Goal: Information Seeking & Learning: Learn about a topic

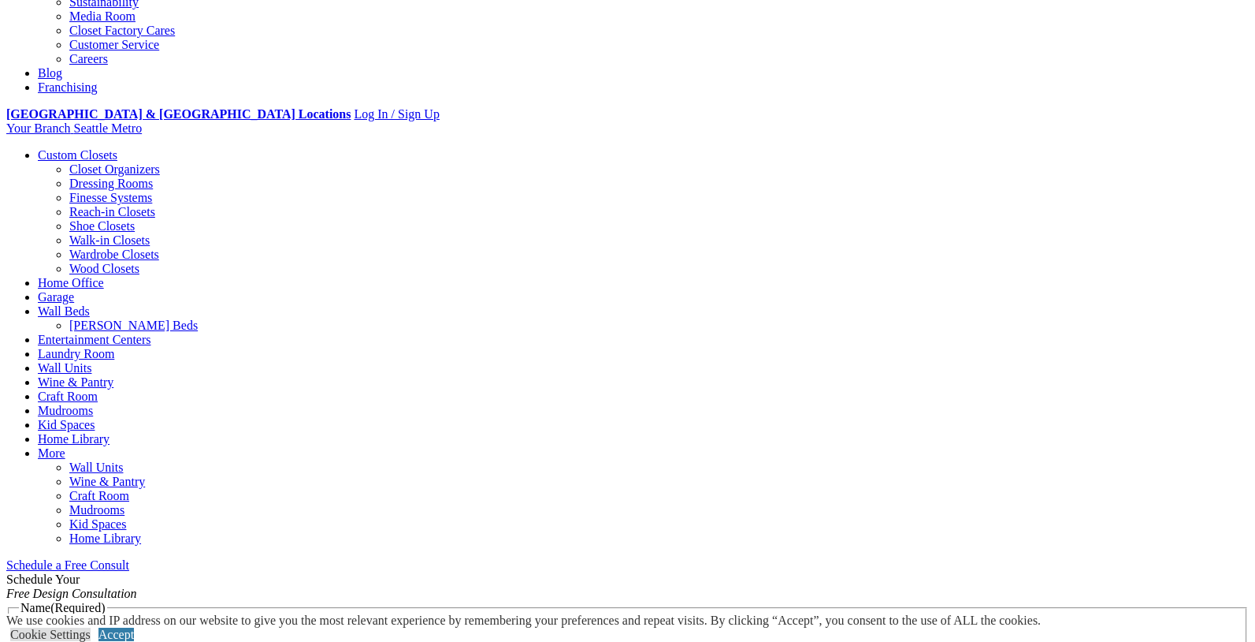
scroll to position [504, 0]
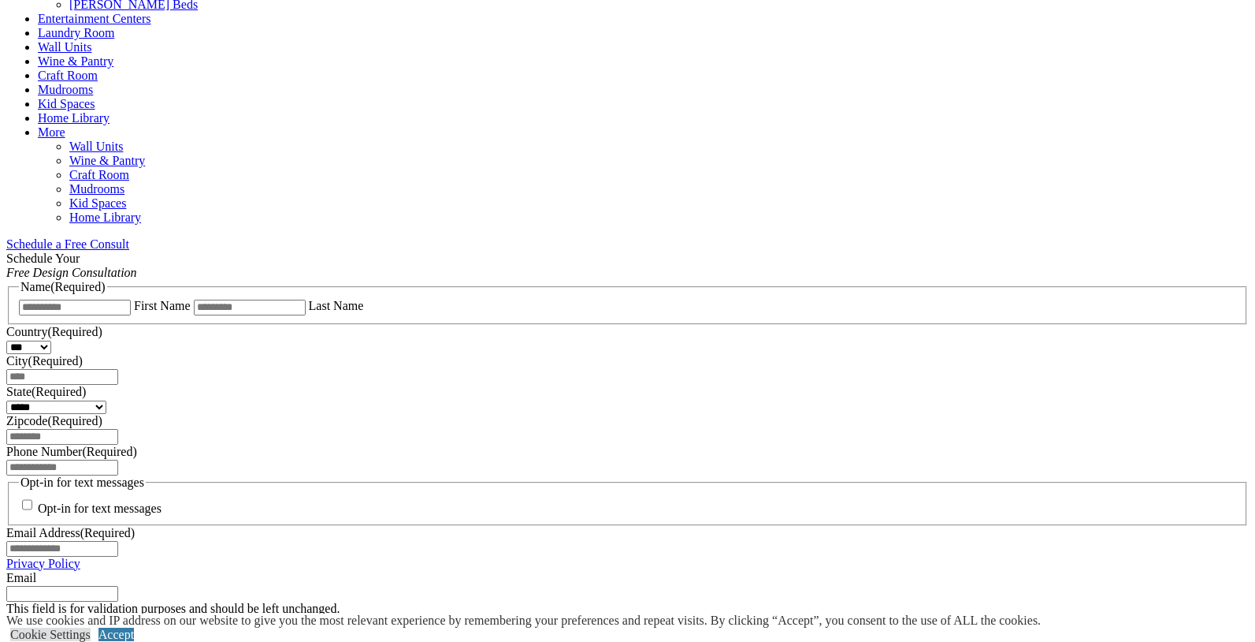
scroll to position [1048, 0]
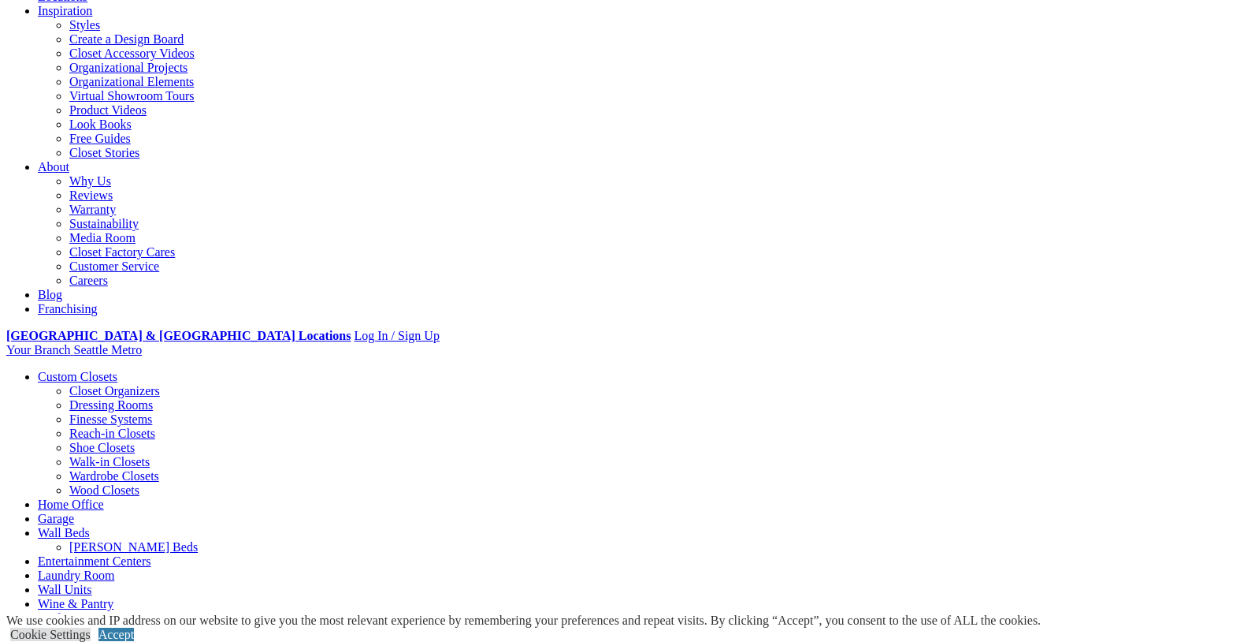
scroll to position [289, 0]
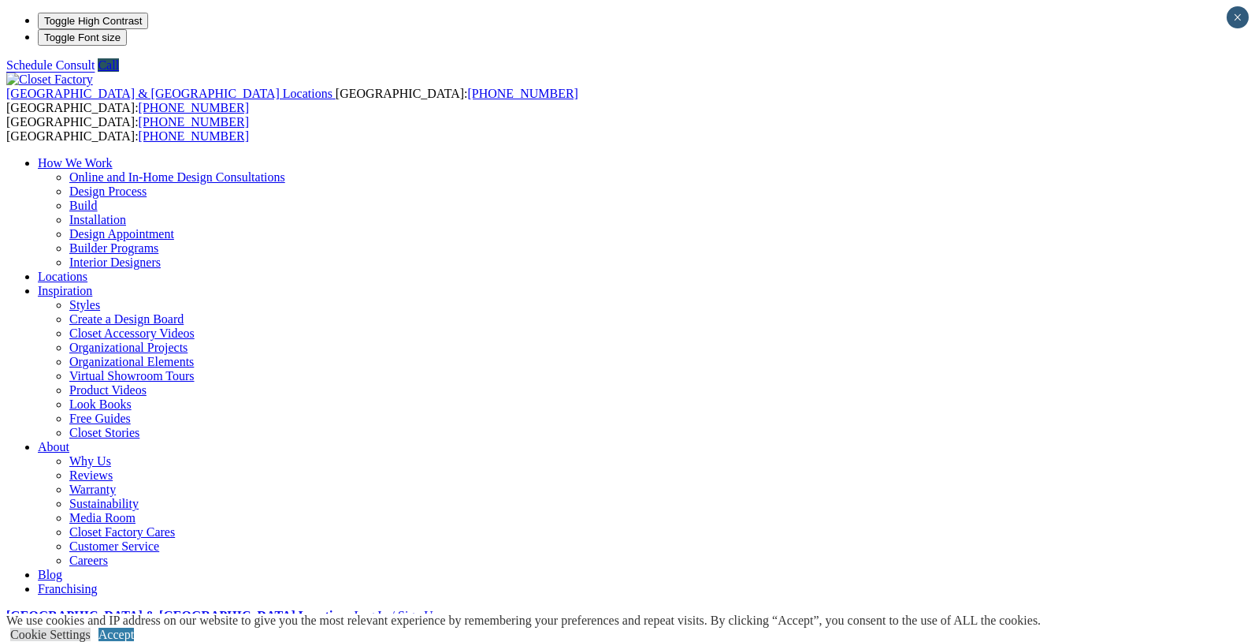
click at [100, 298] on link "Styles" at bounding box center [84, 304] width 31 height 13
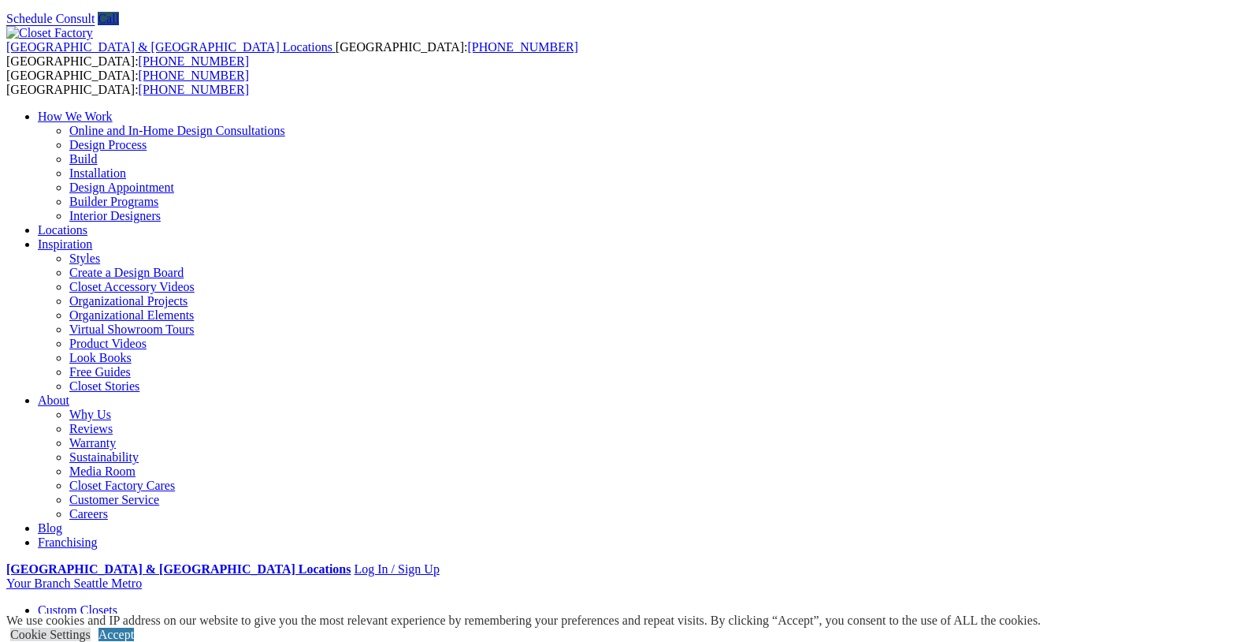
scroll to position [49, 0]
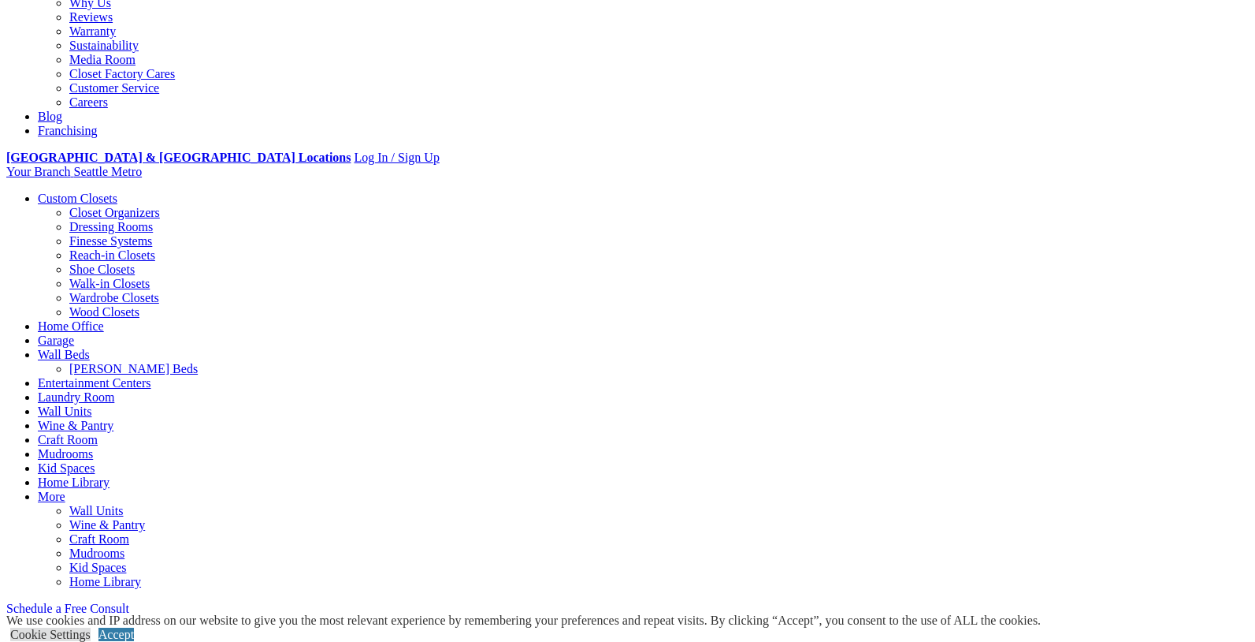
scroll to position [463, 0]
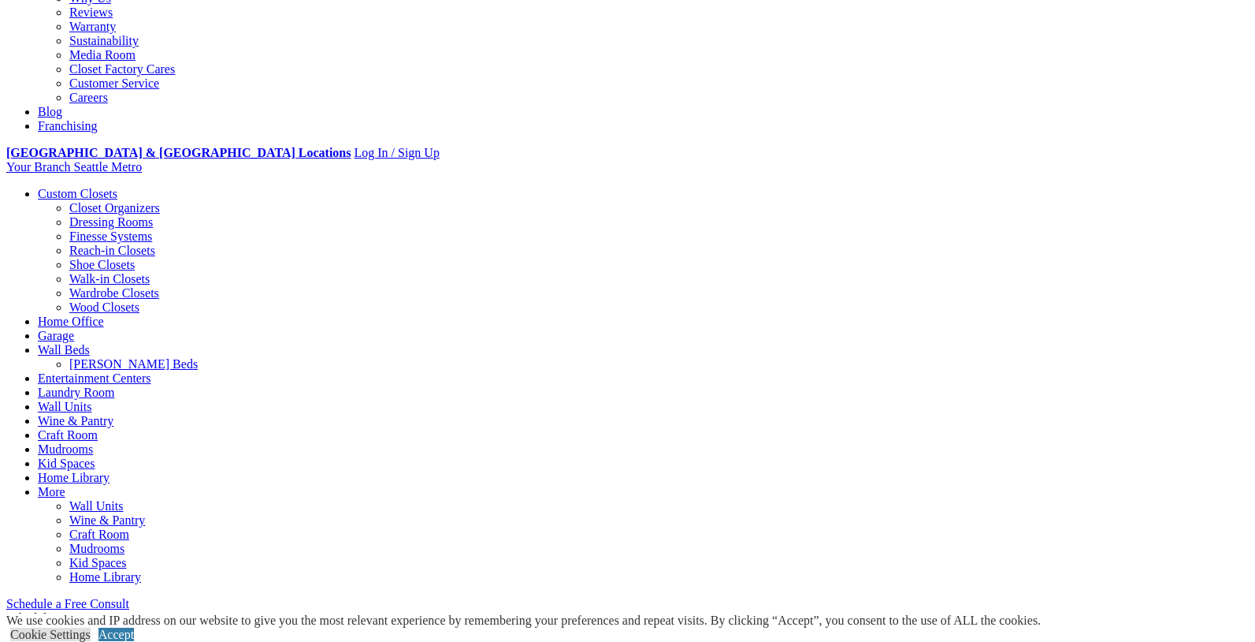
click at [129, 597] on span "Schedule a Free Consult (opens a dropdown menu)" at bounding box center [129, 603] width 0 height 13
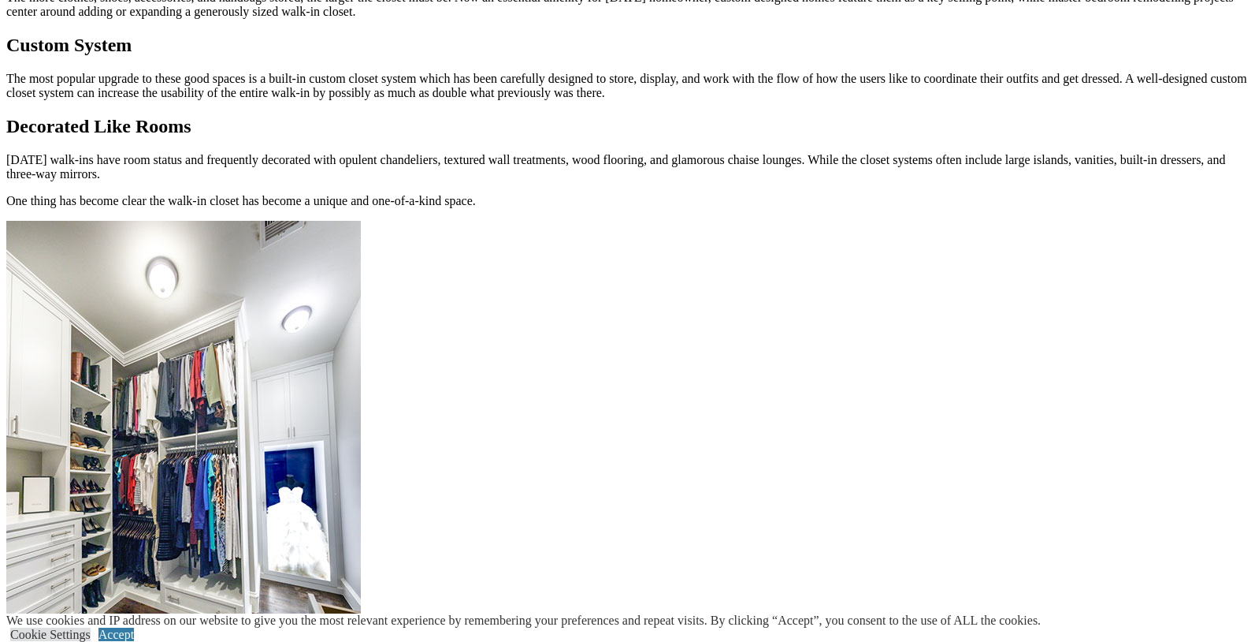
scroll to position [1423, 0]
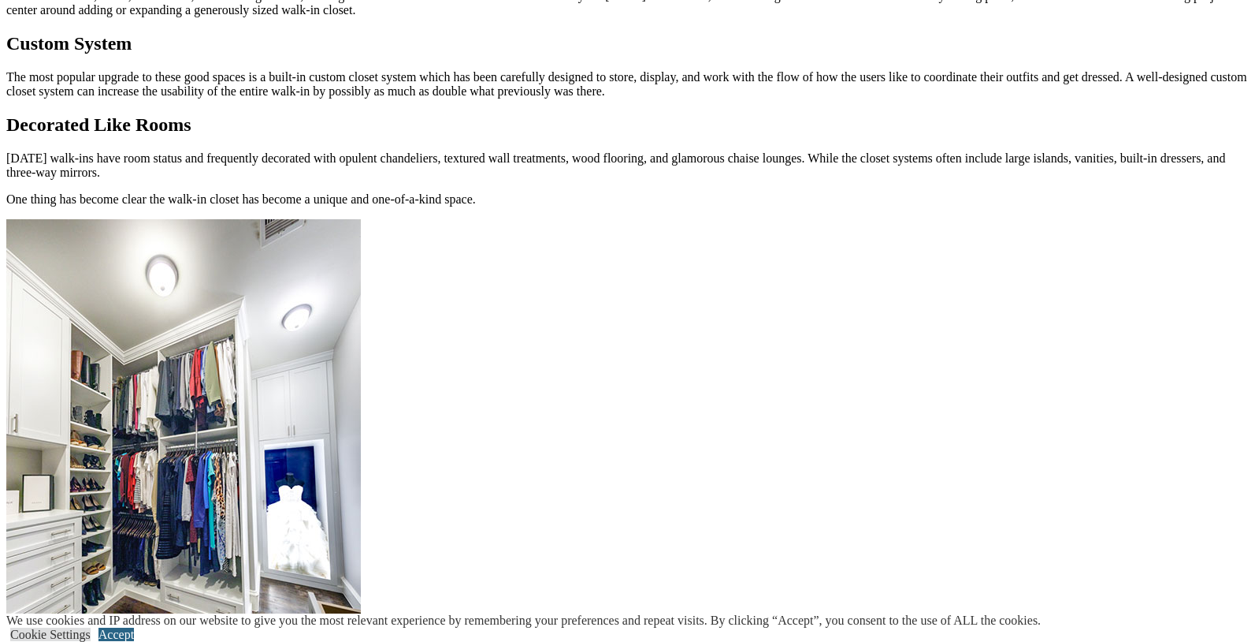
click at [134, 627] on link "Accept" at bounding box center [116, 633] width 35 height 13
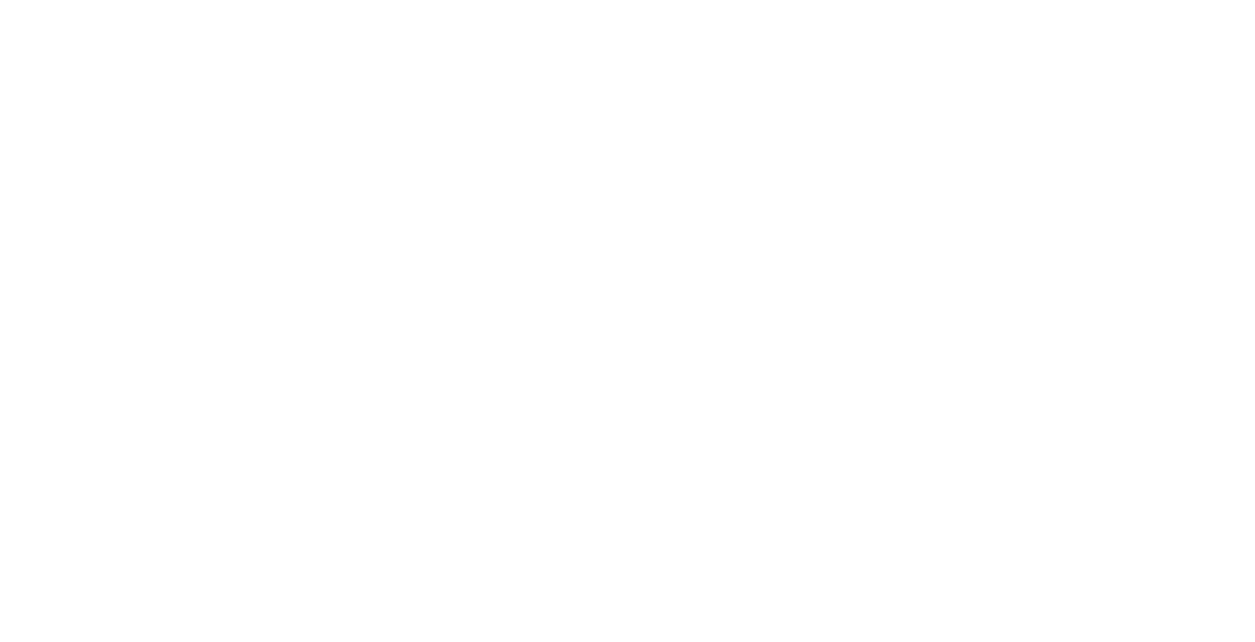
scroll to position [3140, 0]
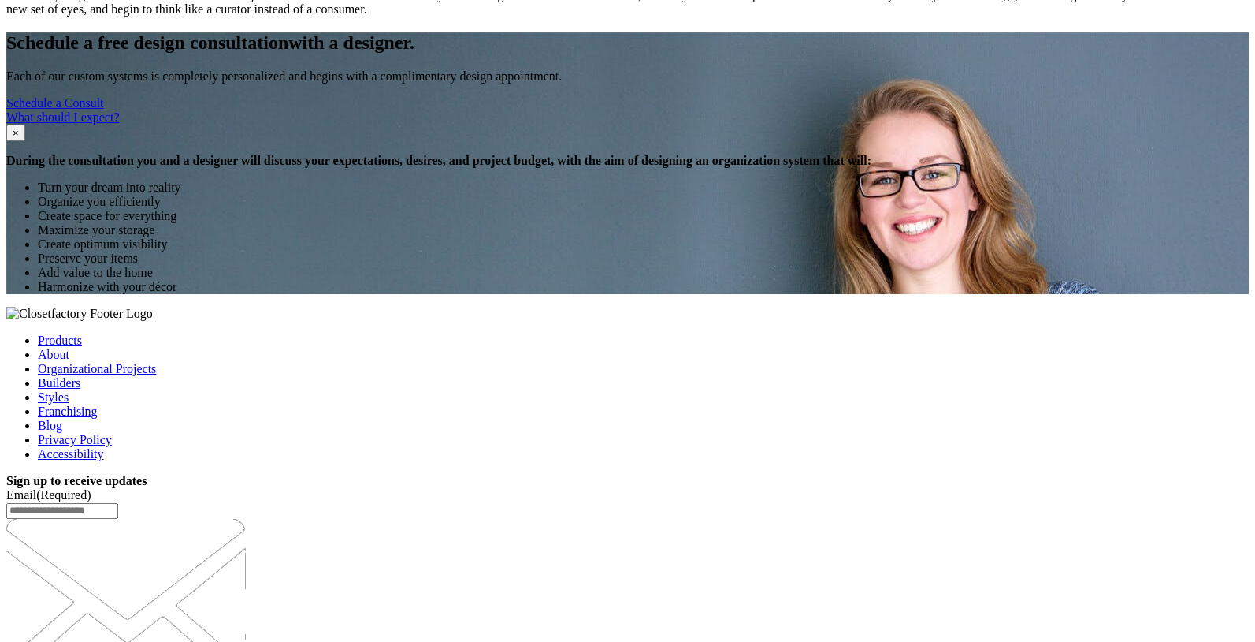
scroll to position [2078, 0]
